Goal: Task Accomplishment & Management: Complete application form

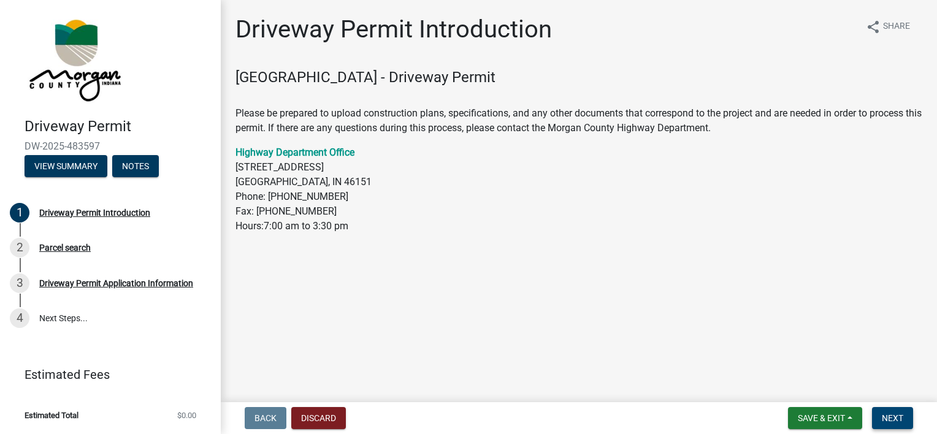
click at [882, 417] on span "Next" at bounding box center [891, 418] width 21 height 10
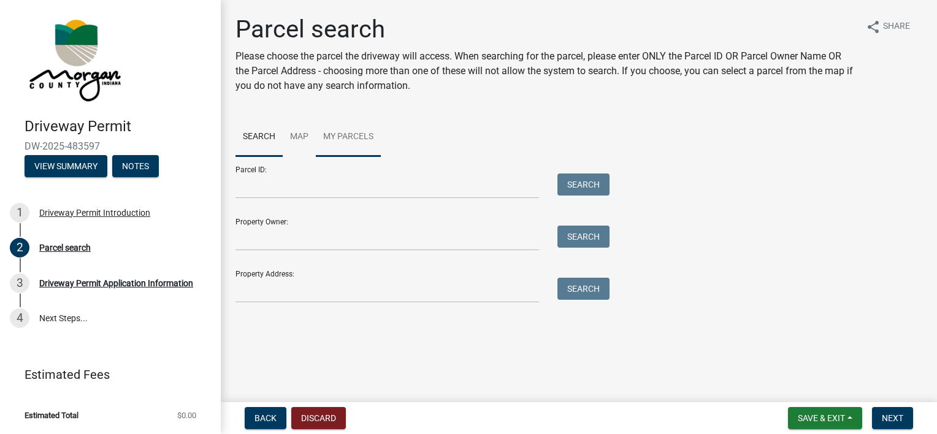
click at [368, 135] on link "My Parcels" at bounding box center [348, 137] width 65 height 39
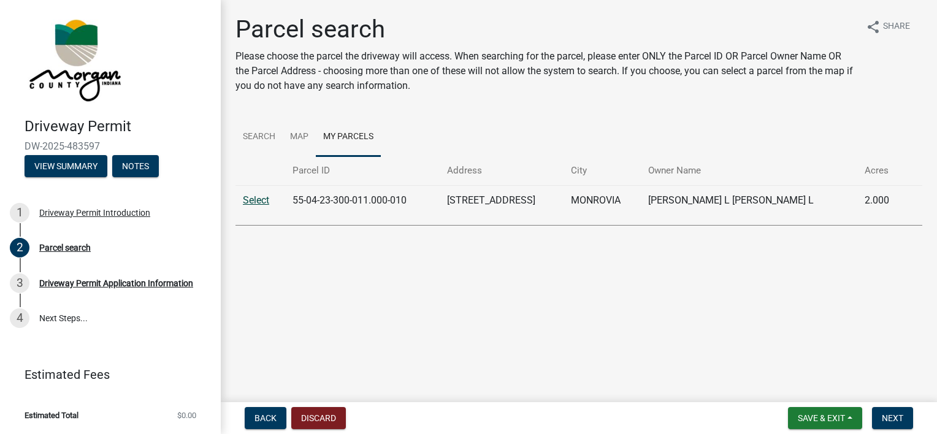
click at [253, 205] on link "Select" at bounding box center [256, 200] width 26 height 12
click at [254, 201] on link "Select" at bounding box center [256, 200] width 26 height 12
click at [880, 417] on button "Next" at bounding box center [892, 418] width 41 height 22
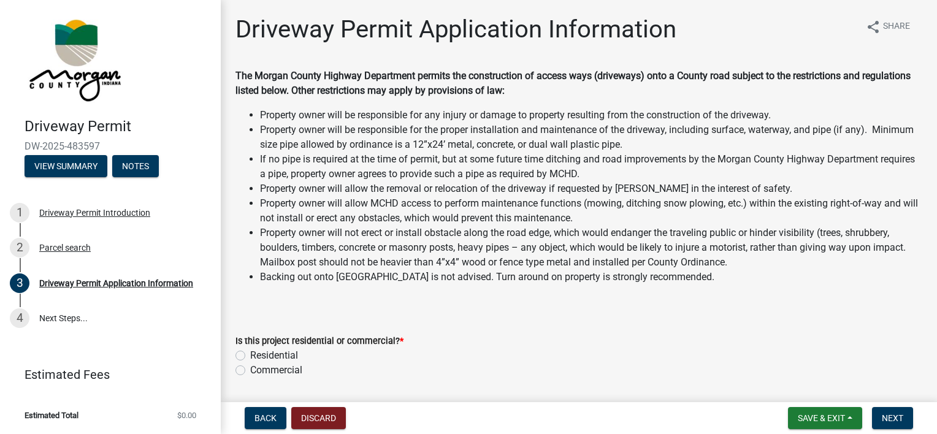
click at [275, 358] on label "Residential" at bounding box center [274, 355] width 48 height 15
click at [258, 356] on input "Residential" at bounding box center [254, 352] width 8 height 8
radio input "true"
click at [891, 408] on button "Next" at bounding box center [892, 418] width 41 height 22
click at [900, 413] on span "Next" at bounding box center [891, 418] width 21 height 10
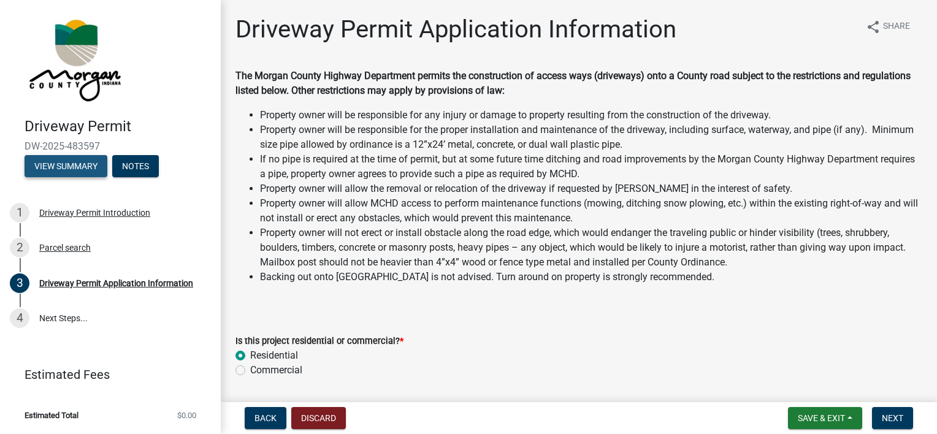
click at [29, 157] on button "View Summary" at bounding box center [66, 166] width 83 height 22
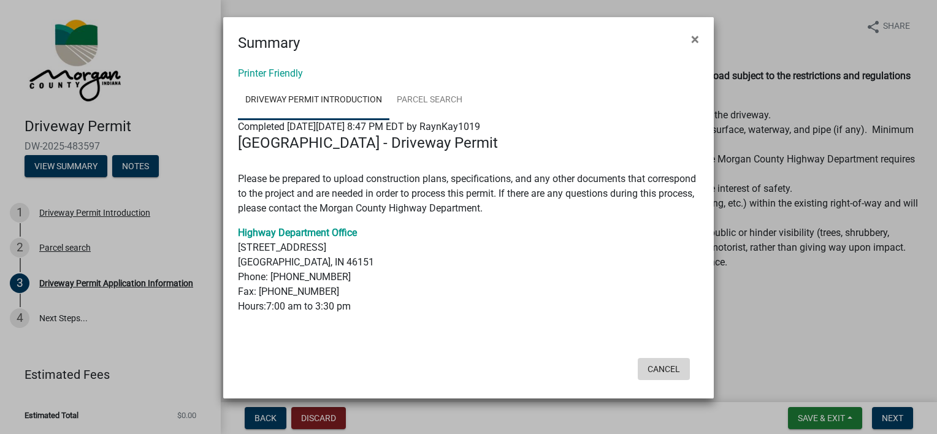
click at [664, 362] on button "Cancel" at bounding box center [663, 369] width 52 height 22
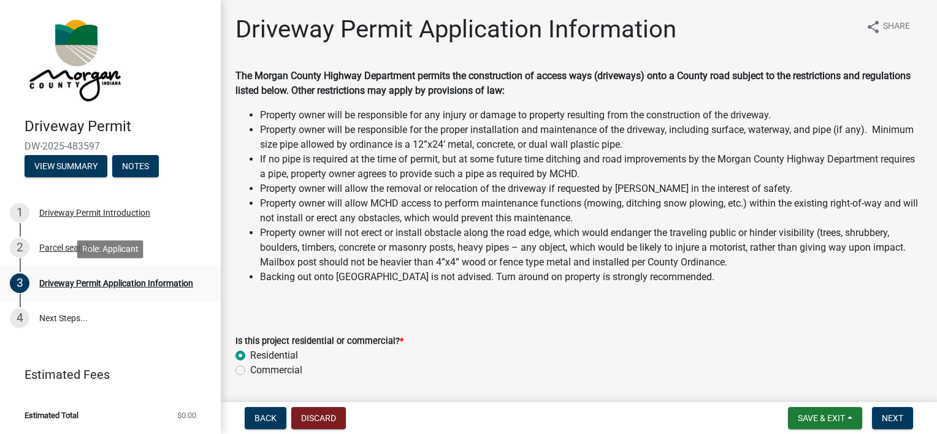
click at [135, 289] on div "3 Driveway Permit Application Information" at bounding box center [105, 283] width 191 height 20
click at [63, 320] on link "4 Next Steps..." at bounding box center [110, 319] width 221 height 36
click at [137, 161] on button "Notes" at bounding box center [135, 166] width 47 height 22
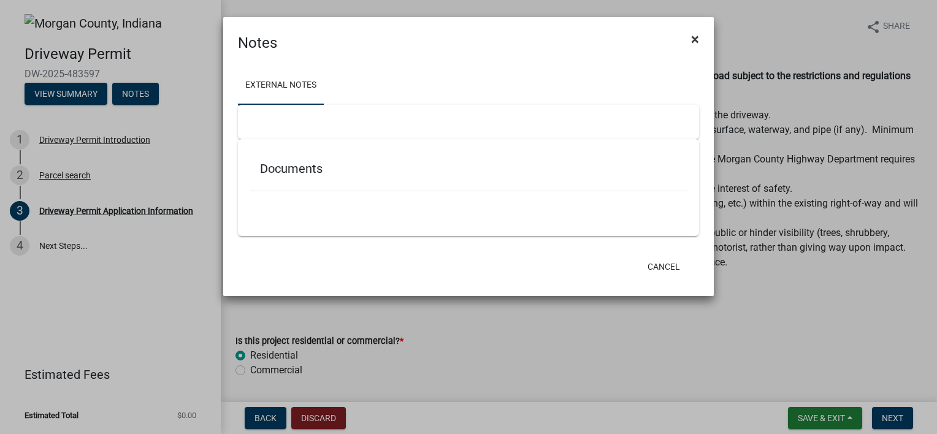
click at [696, 37] on span "×" at bounding box center [695, 39] width 8 height 17
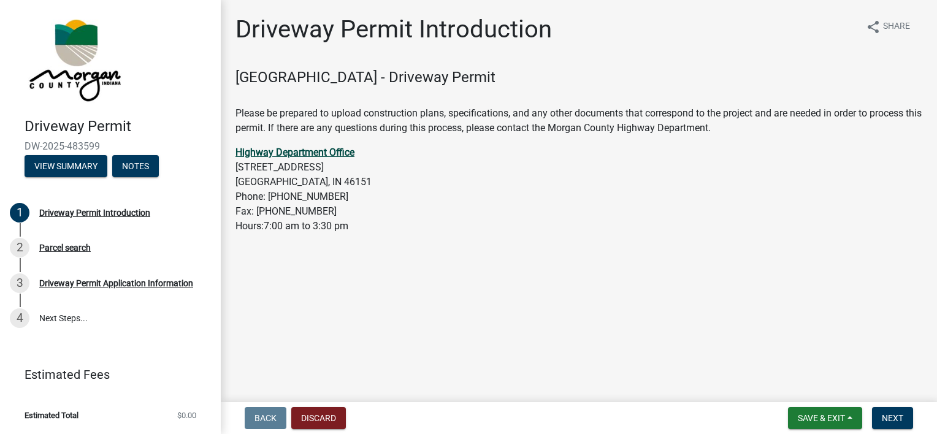
click at [316, 158] on strong "Highway Department Office" at bounding box center [294, 152] width 119 height 12
click at [901, 417] on span "Next" at bounding box center [891, 418] width 21 height 10
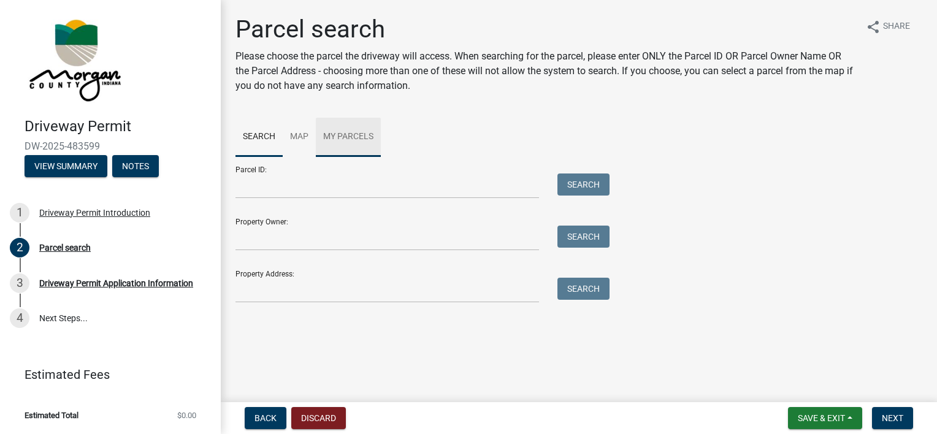
click at [341, 137] on link "My Parcels" at bounding box center [348, 137] width 65 height 39
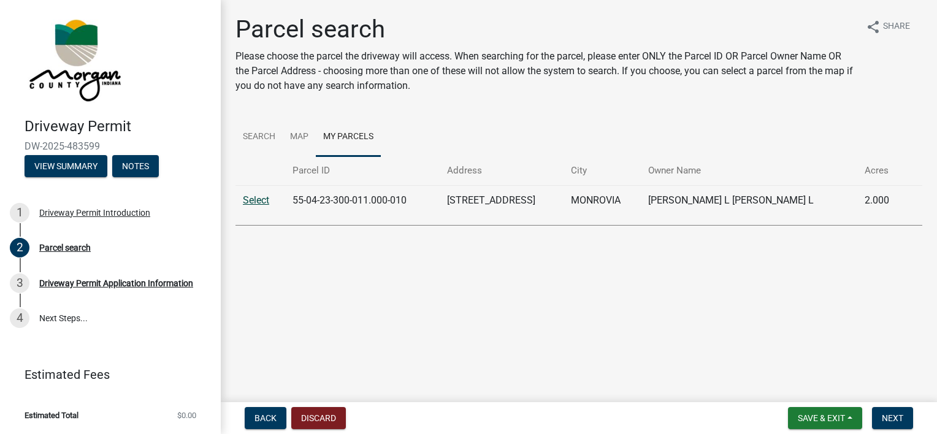
click at [255, 203] on link "Select" at bounding box center [256, 200] width 26 height 12
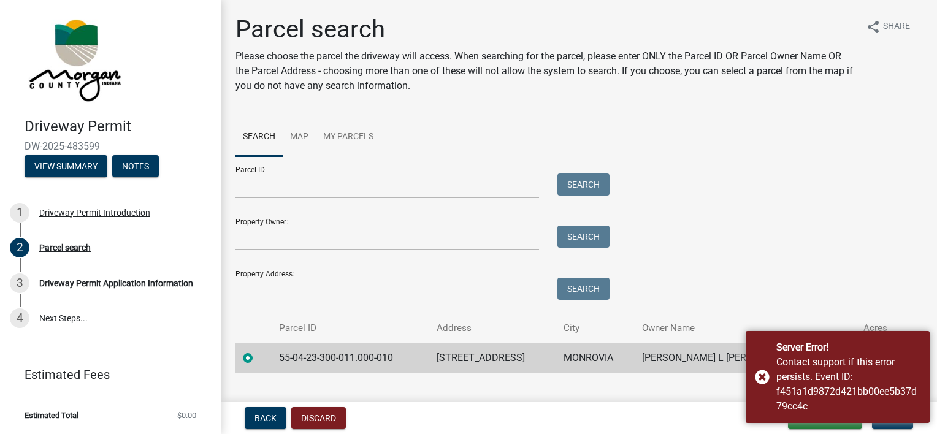
click at [330, 359] on td "55-04-23-300-011.000-010" at bounding box center [351, 358] width 158 height 30
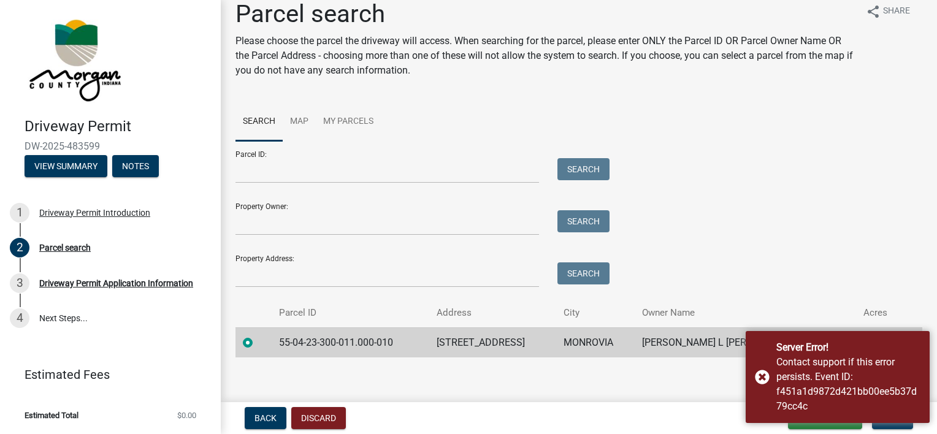
scroll to position [23, 0]
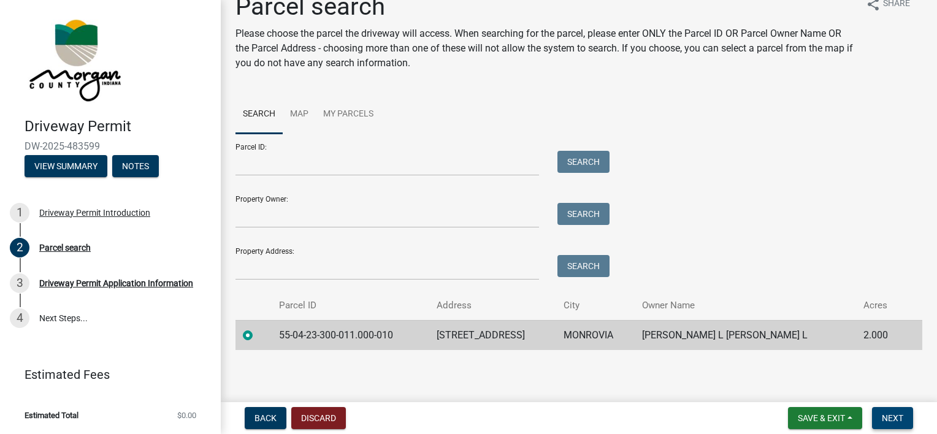
click at [909, 421] on button "Next" at bounding box center [892, 418] width 41 height 22
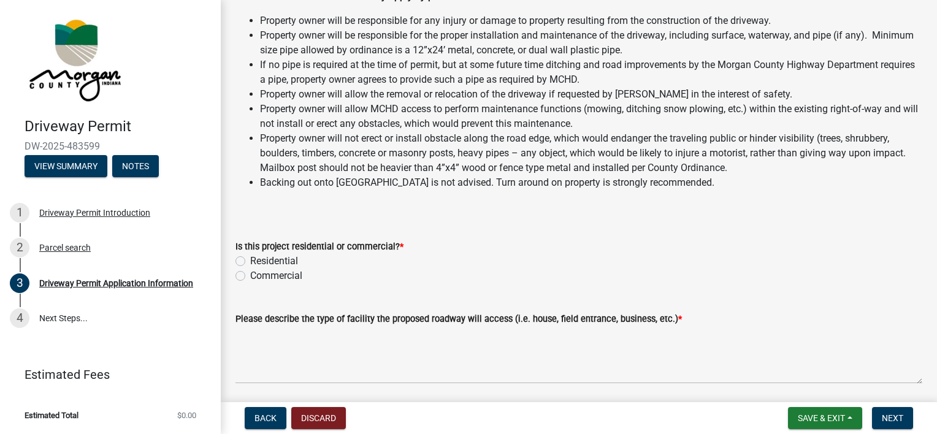
scroll to position [123, 0]
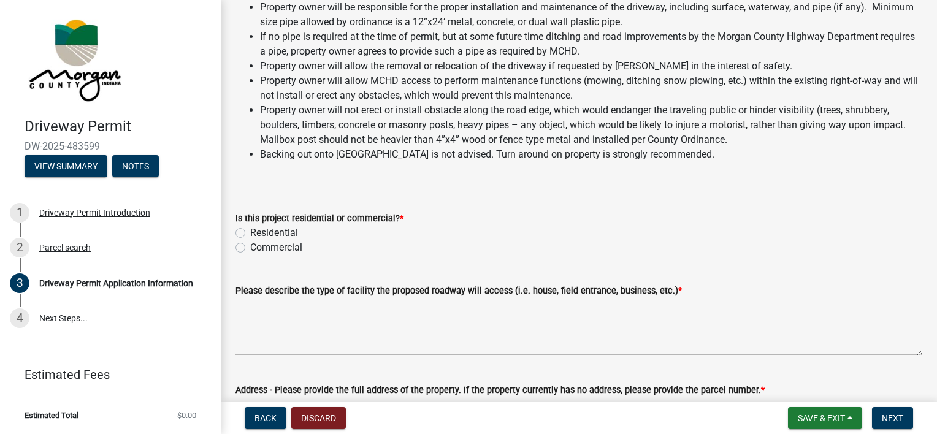
click at [286, 230] on label "Residential" at bounding box center [274, 233] width 48 height 15
click at [258, 230] on input "Residential" at bounding box center [254, 230] width 8 height 8
radio input "true"
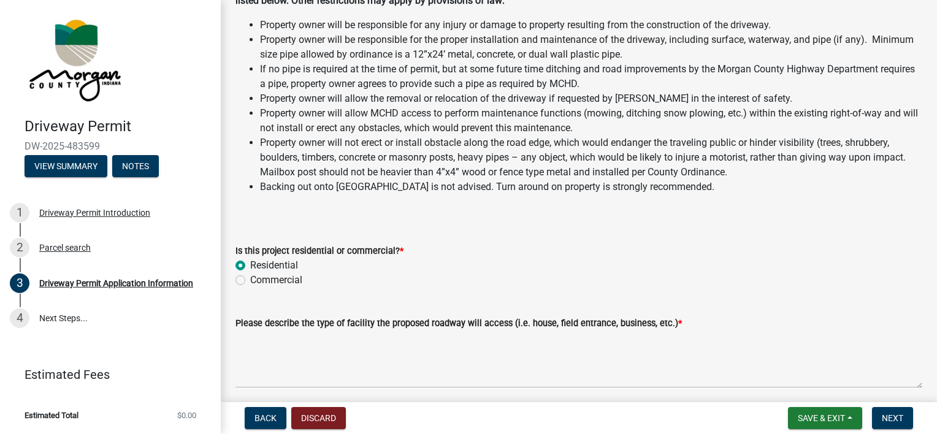
scroll to position [0, 0]
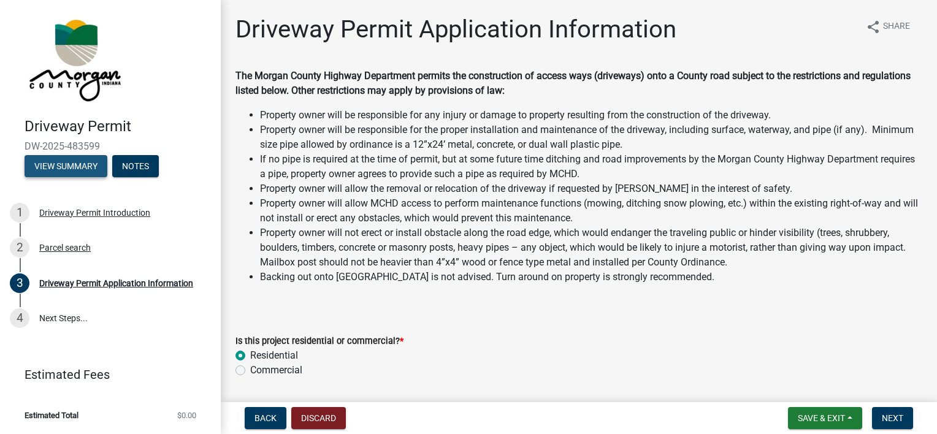
click at [69, 167] on button "View Summary" at bounding box center [66, 166] width 83 height 22
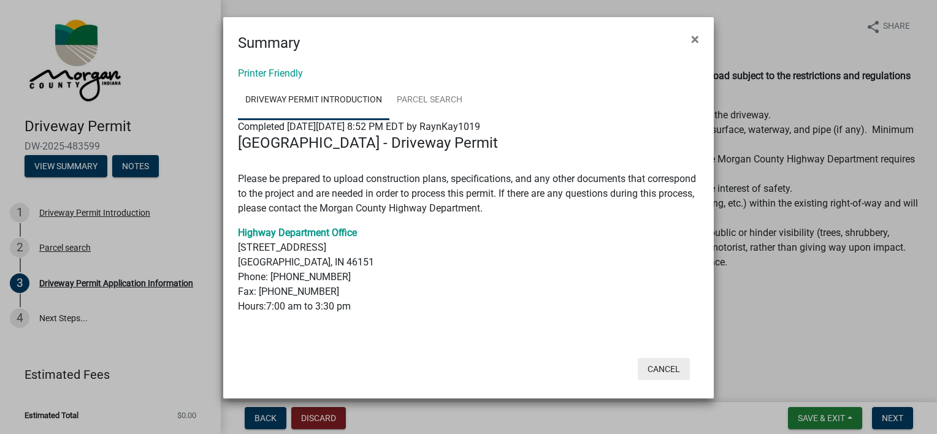
click at [661, 369] on button "Cancel" at bounding box center [663, 369] width 52 height 22
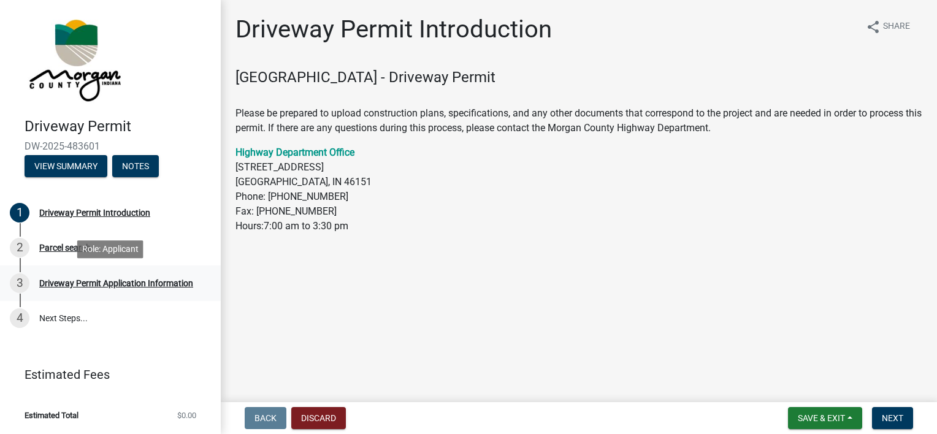
click at [132, 286] on div "Driveway Permit Application Information" at bounding box center [116, 283] width 154 height 9
click at [884, 422] on span "Next" at bounding box center [891, 418] width 21 height 10
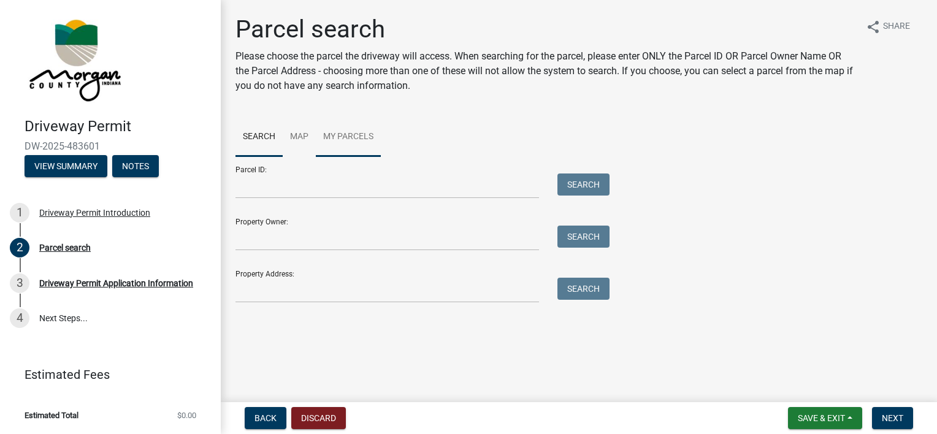
click at [351, 123] on link "My Parcels" at bounding box center [348, 137] width 65 height 39
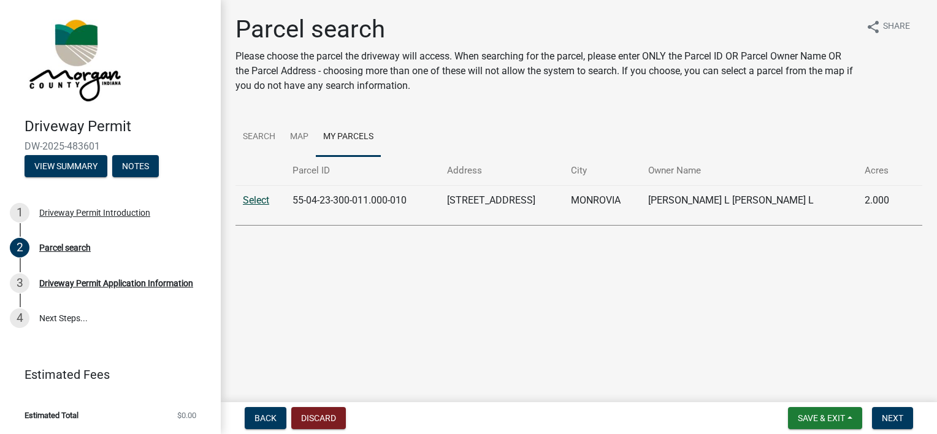
click at [245, 200] on link "Select" at bounding box center [256, 200] width 26 height 12
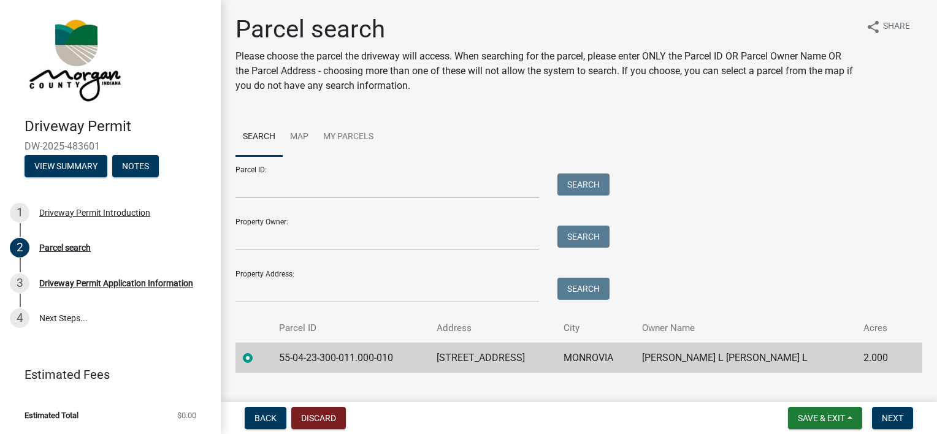
click at [913, 424] on form "Save & Exit Save Save & Exit Next" at bounding box center [850, 418] width 135 height 22
click at [899, 421] on span "Next" at bounding box center [891, 418] width 21 height 10
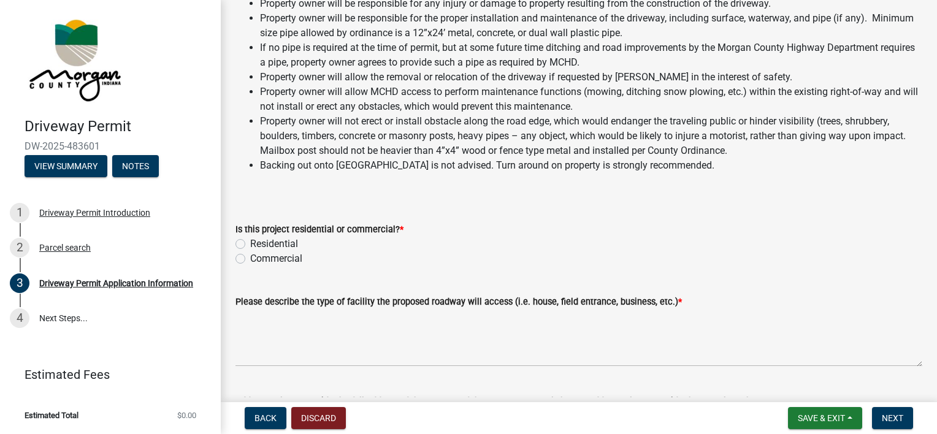
scroll to position [123, 0]
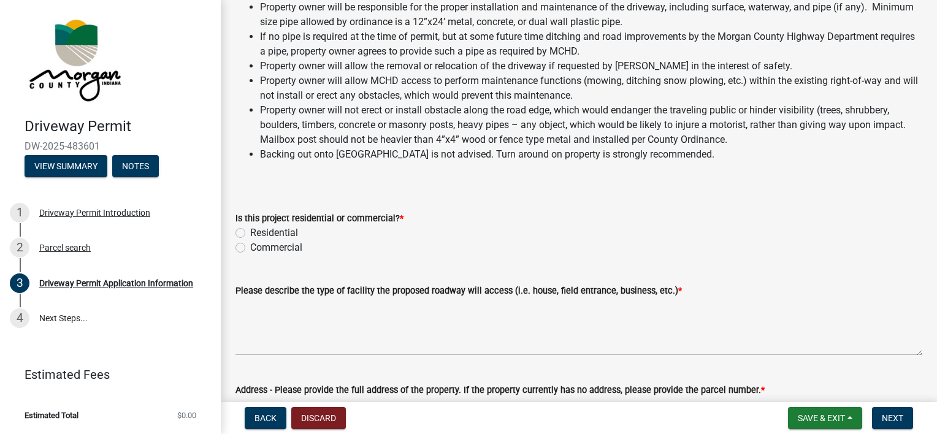
click at [255, 231] on label "Residential" at bounding box center [274, 233] width 48 height 15
click at [255, 231] on input "Residential" at bounding box center [254, 230] width 8 height 8
radio input "true"
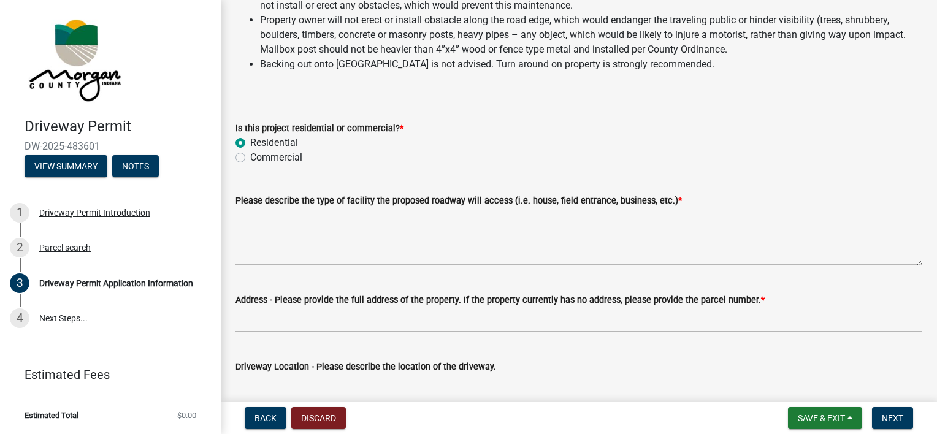
scroll to position [0, 0]
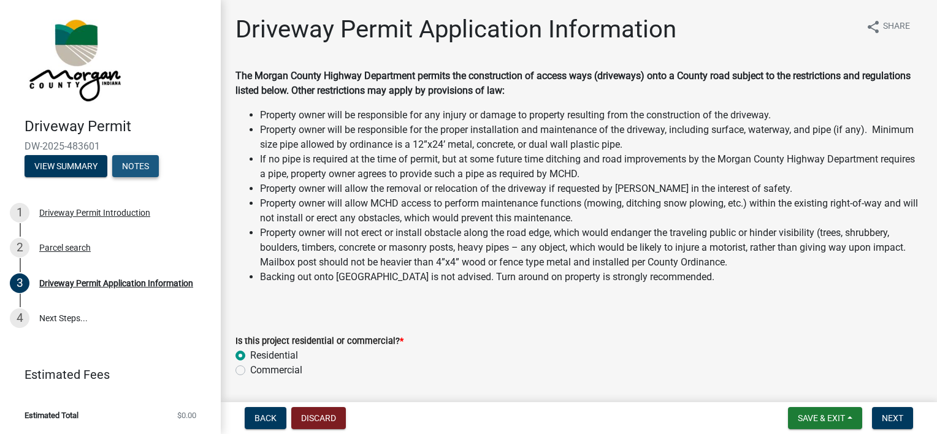
click at [151, 170] on button "Notes" at bounding box center [135, 166] width 47 height 22
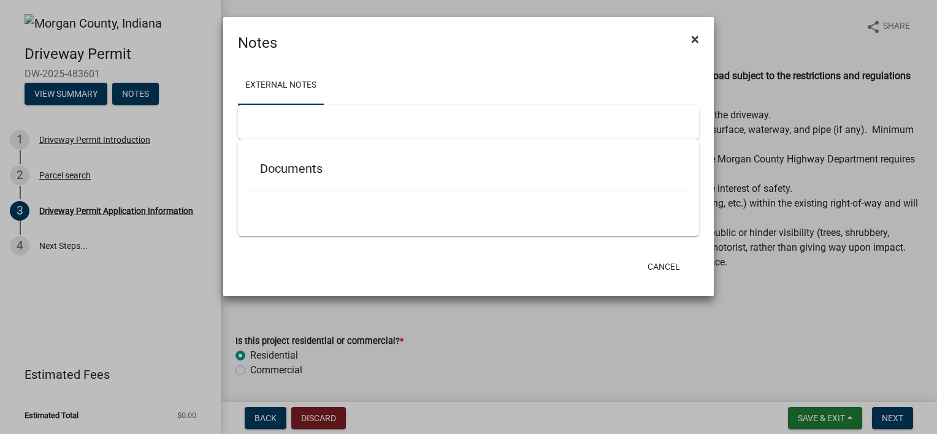
click at [695, 37] on span "×" at bounding box center [695, 39] width 8 height 17
